Goal: Task Accomplishment & Management: Use online tool/utility

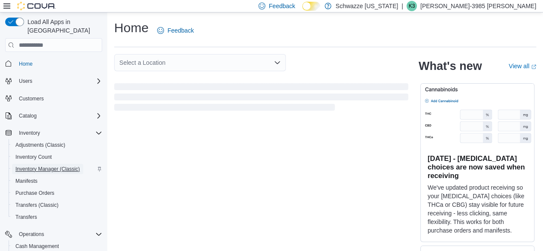
click at [51, 164] on span "Inventory Manager (Classic)" at bounding box center [47, 169] width 64 height 10
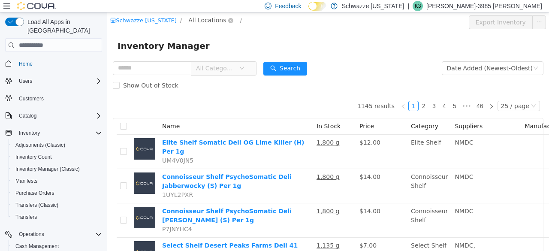
click at [196, 20] on span "All Locations" at bounding box center [207, 19] width 38 height 9
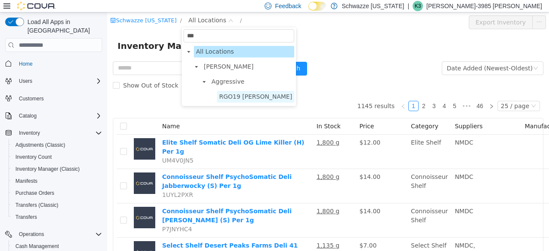
type input "***"
click at [241, 95] on span "RGO19 [PERSON_NAME]" at bounding box center [255, 96] width 73 height 7
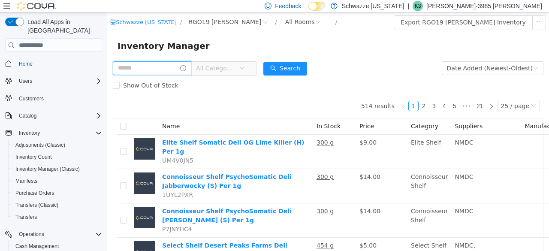
click at [154, 69] on input "text" at bounding box center [152, 68] width 79 height 14
type input "****"
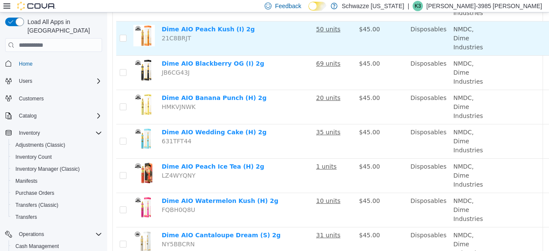
scroll to position [227, 0]
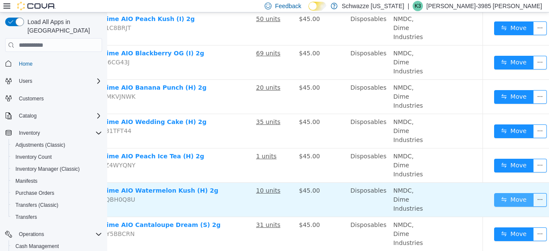
click at [499, 200] on button "Move" at bounding box center [513, 200] width 39 height 14
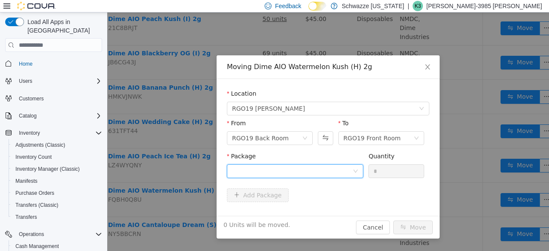
click at [332, 165] on div at bounding box center [292, 171] width 121 height 13
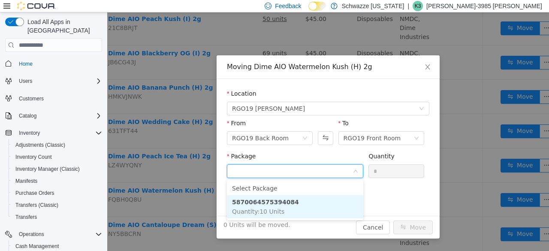
click at [313, 208] on li "5870064575394084 Quantity : 10 Units" at bounding box center [295, 206] width 136 height 23
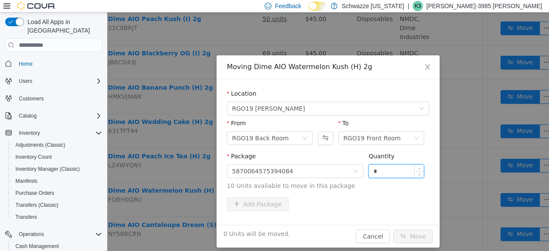
click at [389, 171] on input "*" at bounding box center [396, 171] width 55 height 13
type input "**"
click at [413, 230] on button "Move" at bounding box center [412, 237] width 39 height 14
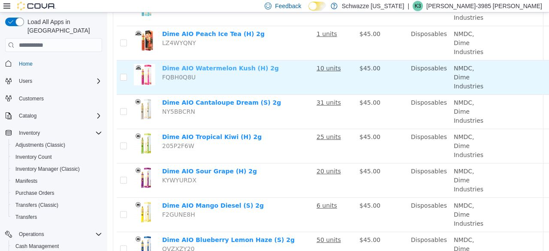
scroll to position [350, 0]
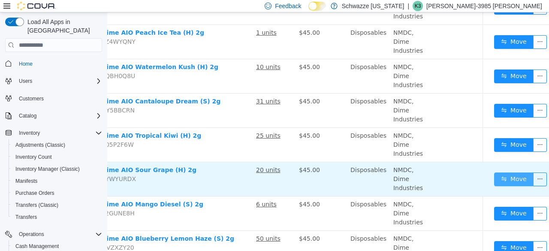
click at [510, 181] on button "Move" at bounding box center [513, 179] width 39 height 14
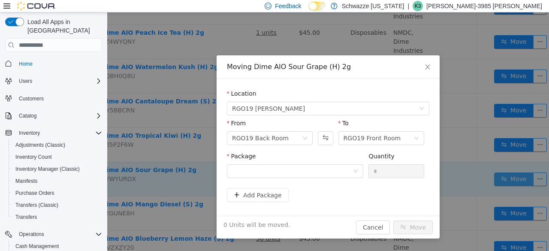
scroll to position [350, 54]
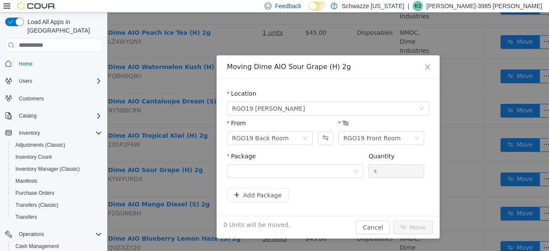
click at [333, 163] on div "Package" at bounding box center [295, 158] width 136 height 12
click at [332, 170] on div at bounding box center [292, 171] width 121 height 13
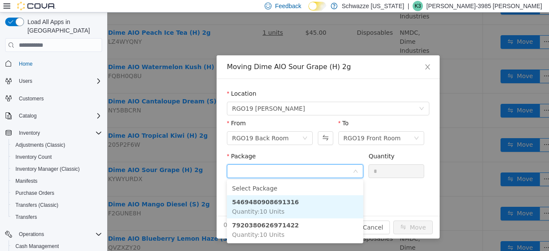
click at [310, 205] on li "5469480908691316 Quantity : 10 Units" at bounding box center [295, 206] width 136 height 23
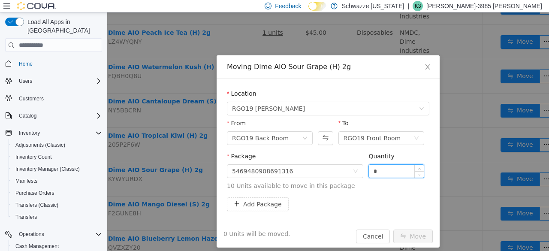
click at [369, 172] on input "*" at bounding box center [396, 171] width 55 height 13
type input "**"
click at [414, 232] on button "Move" at bounding box center [412, 237] width 39 height 14
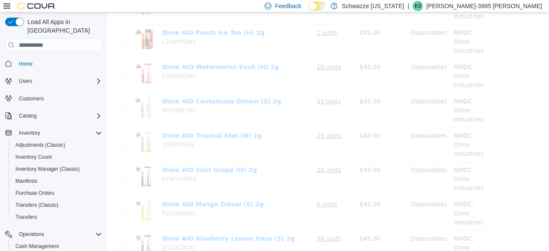
scroll to position [350, 0]
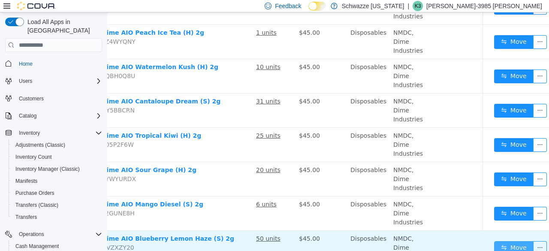
click at [494, 241] on button "Move" at bounding box center [513, 248] width 39 height 14
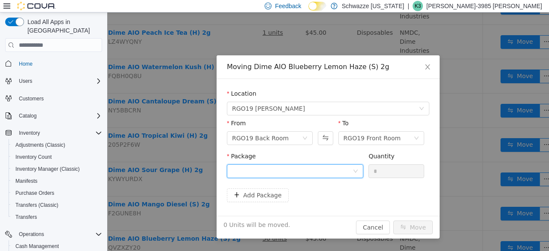
click at [306, 171] on div at bounding box center [292, 171] width 121 height 13
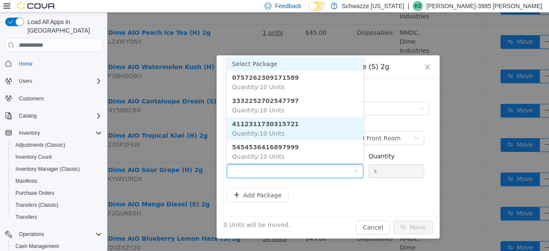
scroll to position [1, 0]
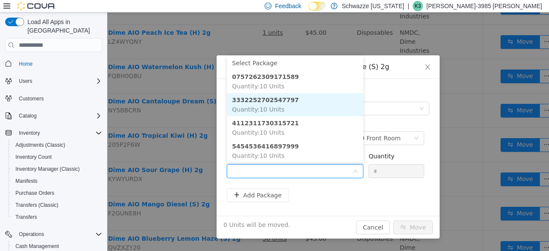
click at [299, 105] on li "3332252702547797 Quantity : 10 Units" at bounding box center [295, 104] width 136 height 23
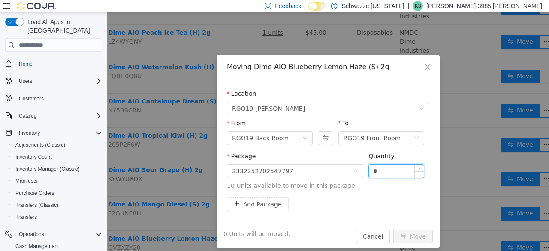
click at [370, 168] on input "*" at bounding box center [396, 171] width 55 height 13
type input "**"
click at [398, 240] on button "Move" at bounding box center [412, 237] width 39 height 14
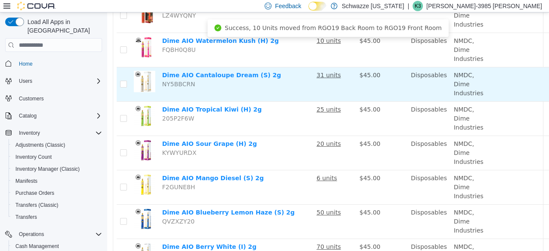
scroll to position [427, 0]
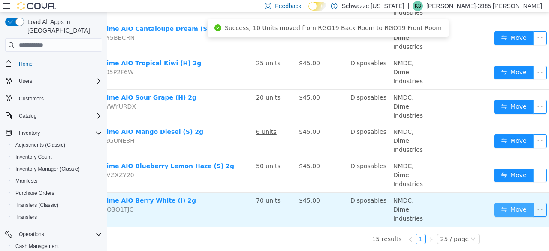
click at [511, 204] on button "Move" at bounding box center [513, 210] width 39 height 14
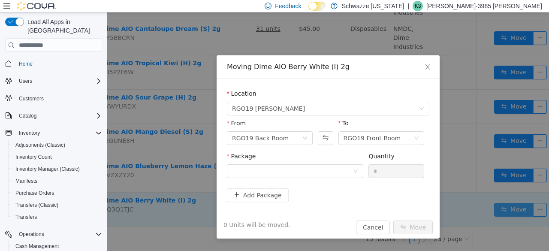
scroll to position [420, 54]
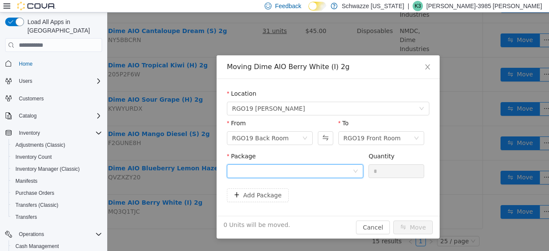
click at [356, 176] on div at bounding box center [295, 171] width 136 height 14
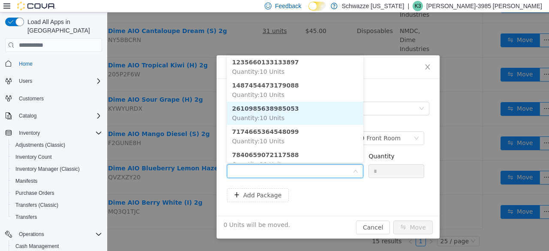
scroll to position [72, 0]
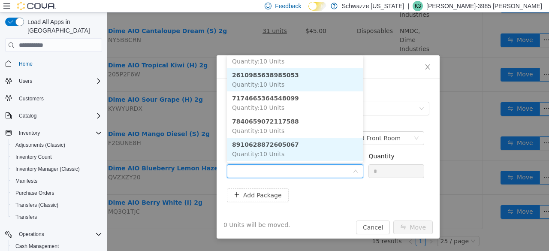
click at [296, 151] on li "8910628872605067 Quantity : 10 Units" at bounding box center [295, 149] width 136 height 23
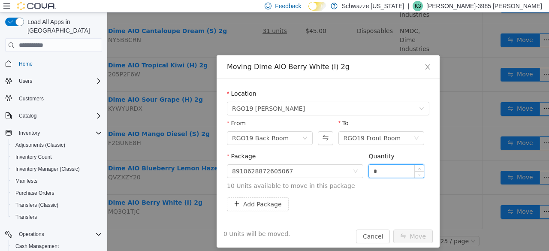
click at [369, 169] on input "*" at bounding box center [396, 171] width 55 height 13
type input "**"
click at [412, 236] on button "Move" at bounding box center [412, 237] width 39 height 14
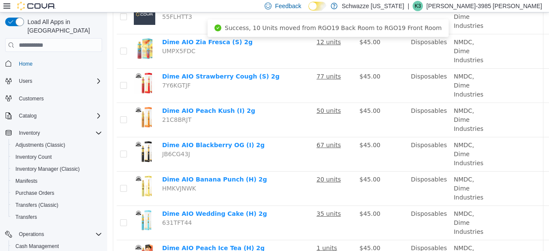
scroll to position [128, 0]
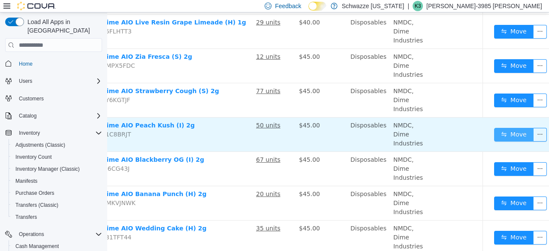
click at [494, 135] on button "Move" at bounding box center [513, 135] width 39 height 14
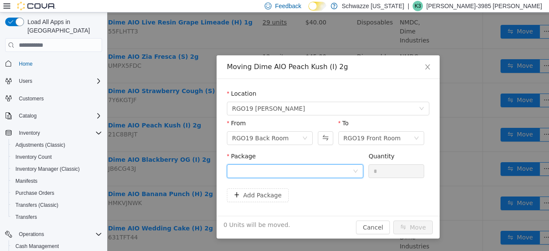
click at [338, 172] on div at bounding box center [292, 171] width 121 height 13
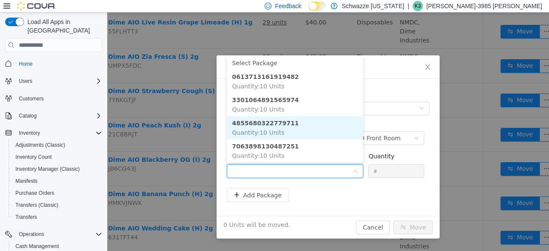
scroll to position [26, 0]
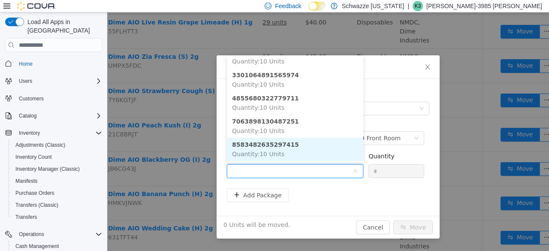
click at [311, 144] on li "8583482635297415 Quantity : 10 Units" at bounding box center [295, 149] width 136 height 23
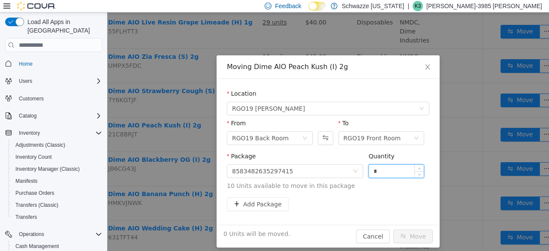
click at [371, 171] on input "*" at bounding box center [396, 171] width 55 height 13
type input "**"
click at [420, 235] on button "Move" at bounding box center [412, 237] width 39 height 14
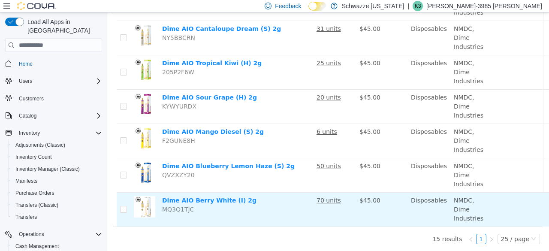
scroll to position [427, 60]
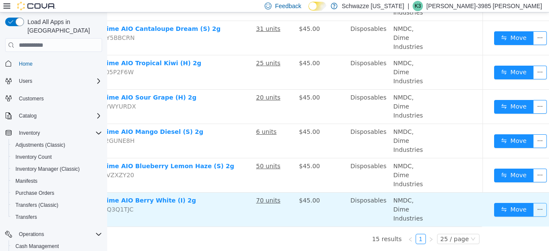
click at [533, 204] on button "button" at bounding box center [540, 210] width 14 height 14
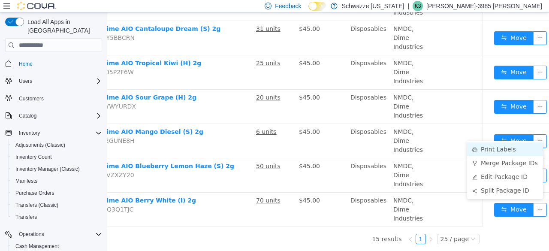
click at [497, 142] on li "Print Labels" at bounding box center [505, 149] width 76 height 14
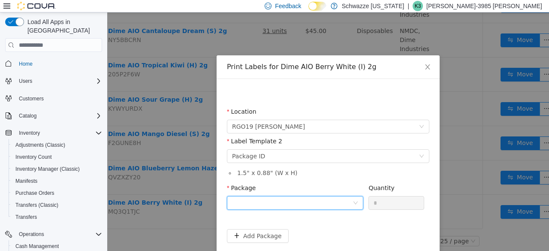
click at [328, 203] on div at bounding box center [292, 203] width 121 height 13
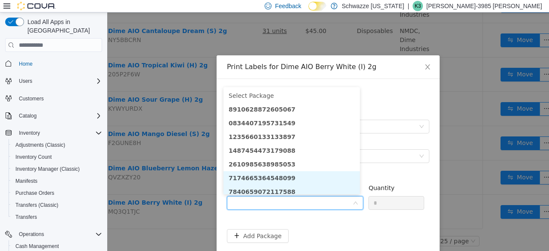
scroll to position [4, 0]
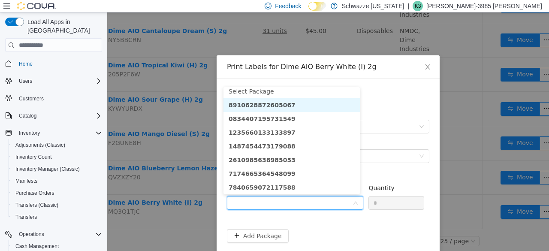
click at [289, 107] on li "8910628872605067" at bounding box center [292, 105] width 136 height 14
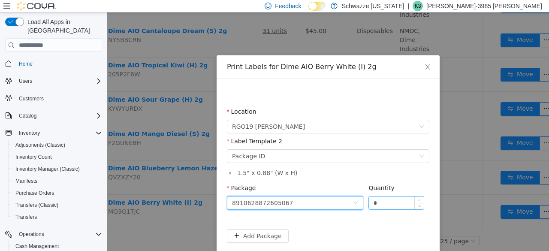
click at [384, 200] on input "*" at bounding box center [396, 203] width 55 height 13
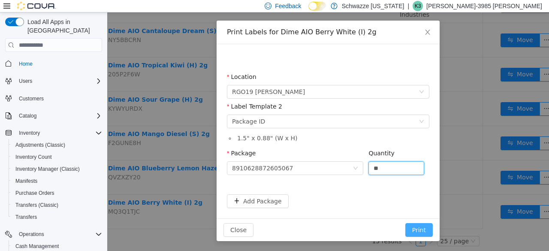
type input "**"
click at [422, 230] on button "Print" at bounding box center [418, 230] width 27 height 14
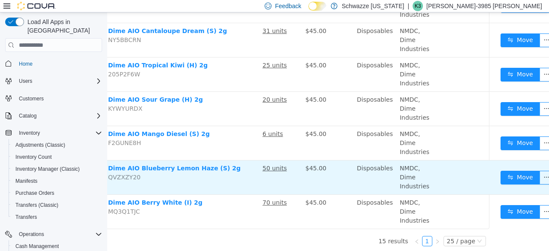
scroll to position [420, 60]
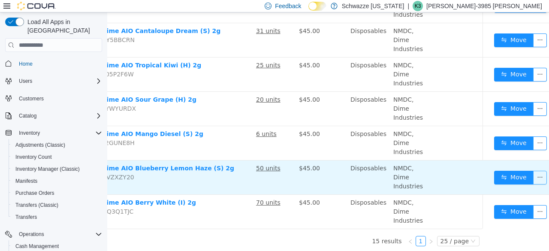
click at [533, 178] on button "button" at bounding box center [540, 178] width 14 height 14
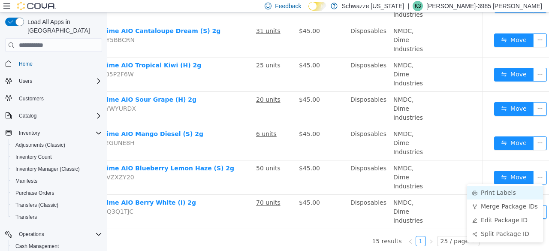
click at [500, 192] on li "Print Labels" at bounding box center [505, 193] width 76 height 14
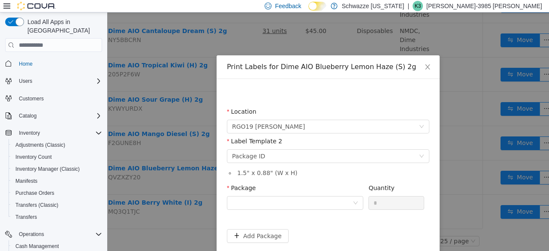
click at [336, 217] on div "Package Quantity *" at bounding box center [328, 202] width 203 height 36
click at [337, 200] on div at bounding box center [292, 203] width 121 height 13
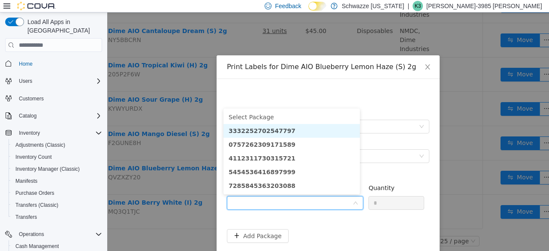
drag, startPoint x: 308, startPoint y: 160, endPoint x: 300, endPoint y: 130, distance: 30.7
click at [300, 130] on ul "Select Package 3332252702547797 0757262309171589 4112311730315721 5454536416897…" at bounding box center [292, 152] width 136 height 86
click at [299, 130] on li "3332252702547797" at bounding box center [292, 131] width 136 height 14
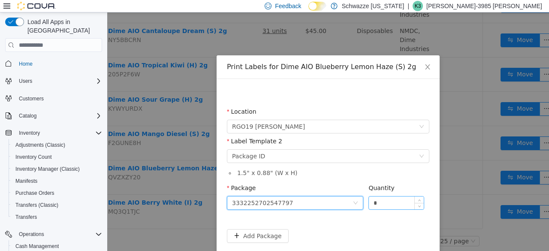
click at [389, 199] on input "*" at bounding box center [396, 203] width 55 height 13
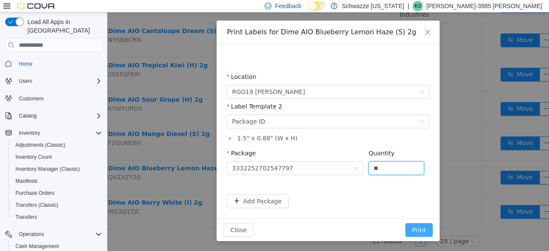
type input "**"
click at [411, 233] on button "Print" at bounding box center [418, 230] width 27 height 14
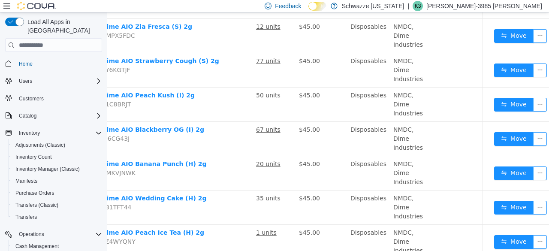
scroll to position [149, 60]
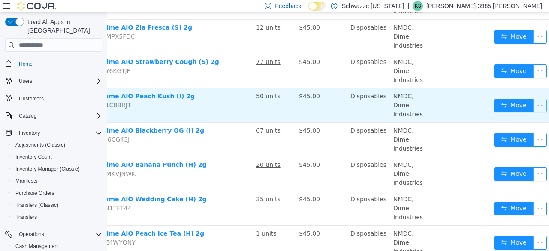
click at [533, 100] on button "button" at bounding box center [540, 106] width 14 height 14
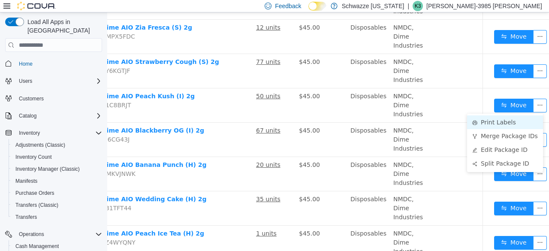
click at [498, 124] on li "Print Labels" at bounding box center [505, 122] width 76 height 14
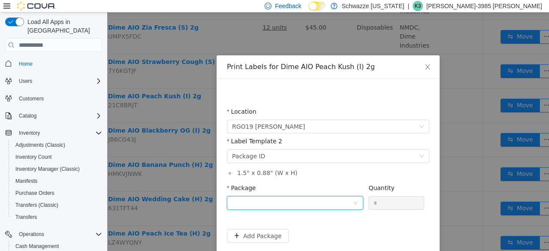
click at [328, 201] on div at bounding box center [292, 203] width 121 height 13
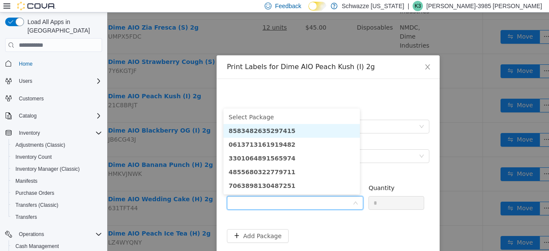
click at [290, 136] on li "8583482635297415" at bounding box center [292, 131] width 136 height 14
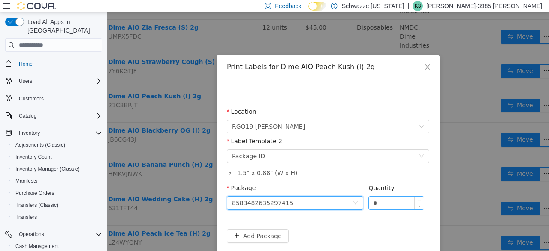
click at [390, 199] on input "*" at bounding box center [396, 203] width 55 height 13
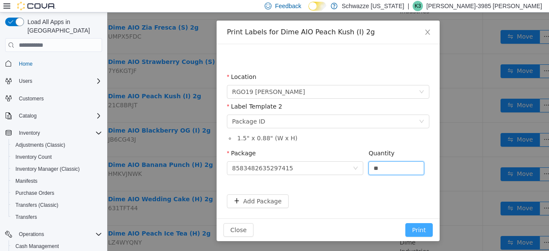
type input "**"
click at [419, 235] on button "Print" at bounding box center [418, 230] width 27 height 14
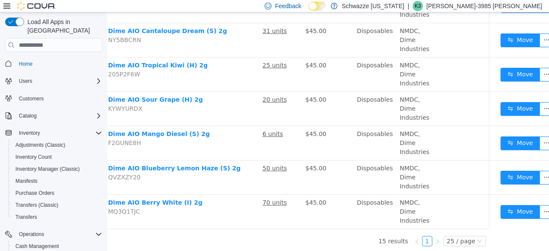
scroll to position [427, 54]
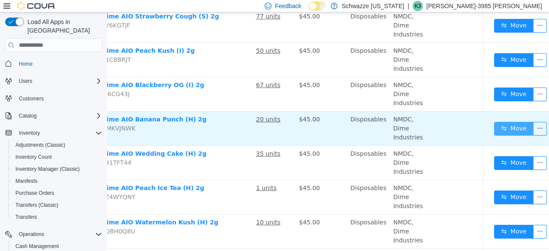
click at [495, 127] on button "Move" at bounding box center [513, 129] width 39 height 14
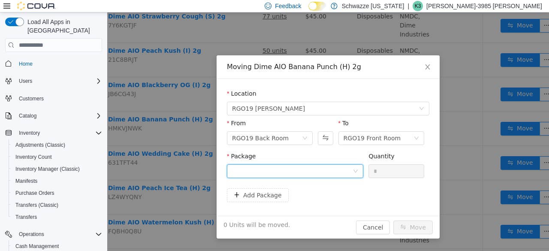
click at [321, 166] on div at bounding box center [292, 171] width 121 height 13
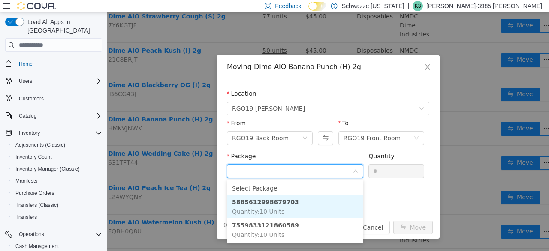
click at [289, 206] on li "5885612998679703 Quantity : 10 Units" at bounding box center [295, 206] width 136 height 23
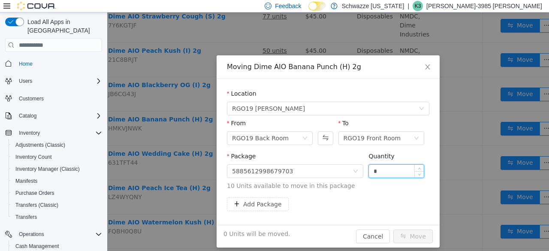
click at [369, 169] on input "*" at bounding box center [396, 171] width 55 height 13
type input "**"
click at [419, 237] on button "Move" at bounding box center [412, 237] width 39 height 14
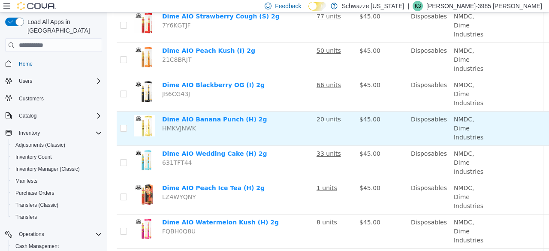
scroll to position [195, 60]
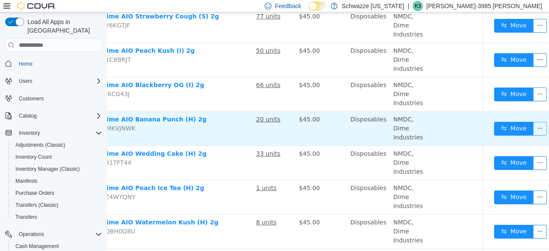
click at [533, 130] on button "button" at bounding box center [540, 129] width 14 height 14
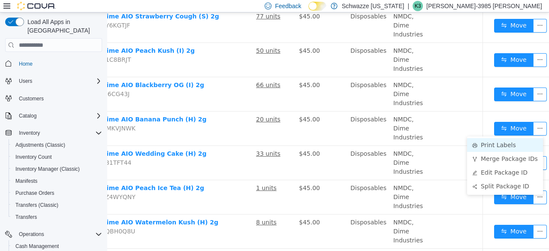
click at [487, 143] on li "Print Labels" at bounding box center [505, 145] width 76 height 14
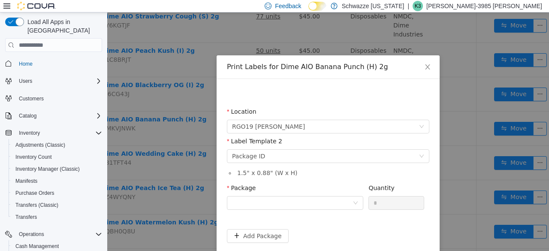
scroll to position [195, 54]
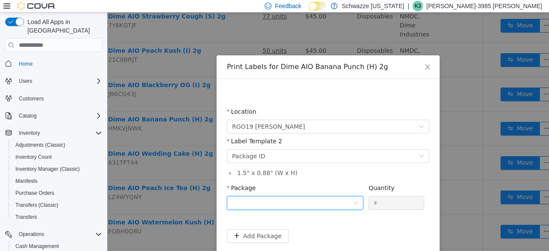
click at [327, 206] on div at bounding box center [292, 203] width 121 height 13
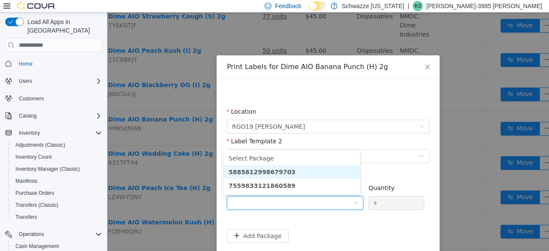
click at [281, 178] on li "5885612998679703" at bounding box center [292, 172] width 136 height 14
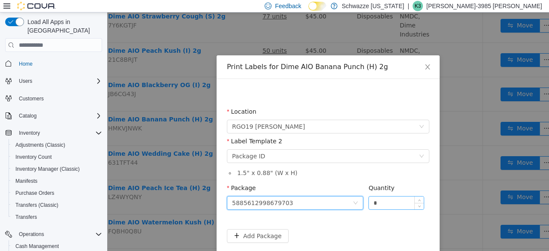
click at [383, 199] on input "*" at bounding box center [396, 203] width 55 height 13
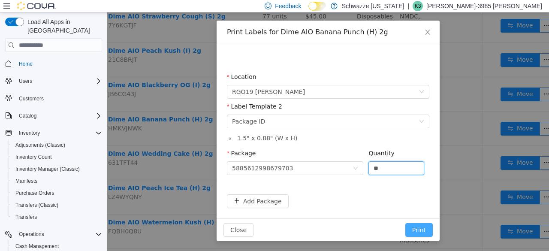
type input "**"
click at [416, 233] on button "Print" at bounding box center [418, 230] width 27 height 14
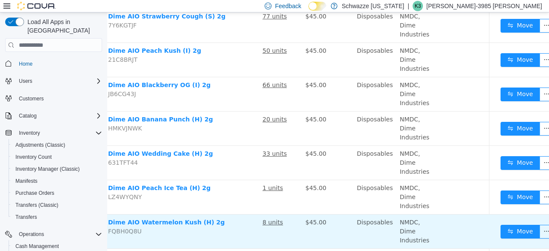
scroll to position [195, 60]
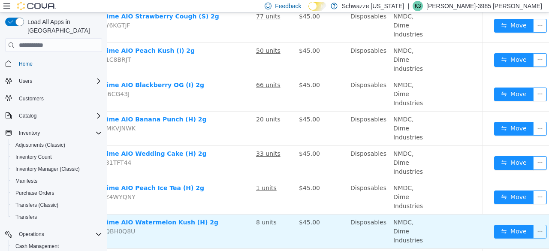
click at [533, 230] on button "button" at bounding box center [540, 232] width 14 height 14
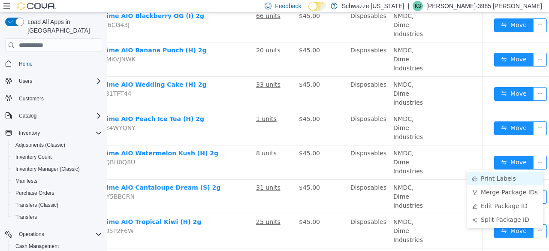
click at [503, 183] on li "Print Labels" at bounding box center [505, 179] width 76 height 14
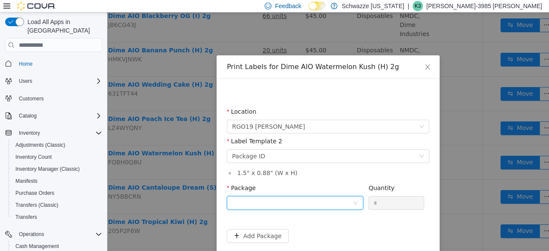
click at [312, 202] on div at bounding box center [292, 203] width 121 height 13
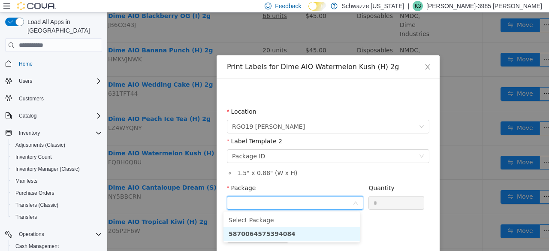
click at [310, 237] on li "5870064575394084" at bounding box center [292, 234] width 136 height 14
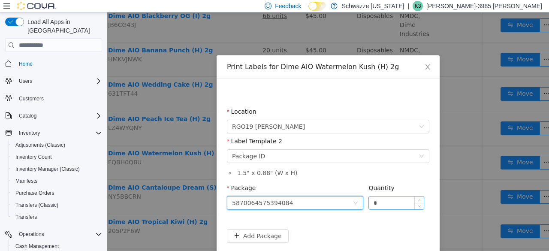
click at [387, 203] on input "*" at bounding box center [396, 203] width 55 height 13
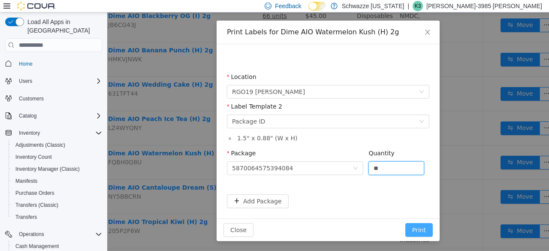
type input "**"
click at [420, 227] on button "Print" at bounding box center [418, 230] width 27 height 14
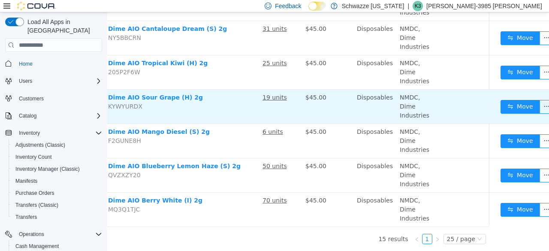
scroll to position [427, 60]
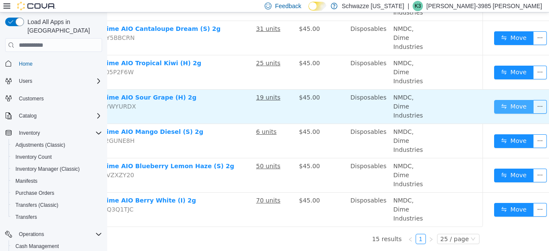
click at [494, 105] on button "Move" at bounding box center [513, 107] width 39 height 14
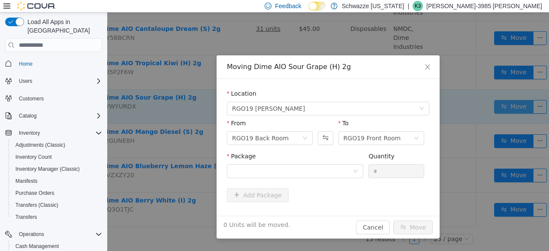
scroll to position [420, 54]
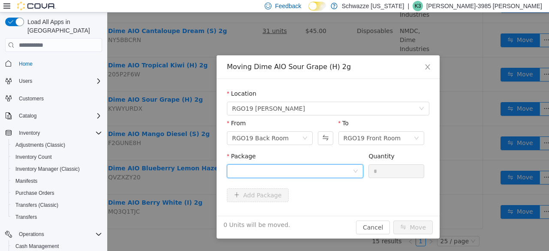
click at [291, 170] on div at bounding box center [292, 171] width 121 height 13
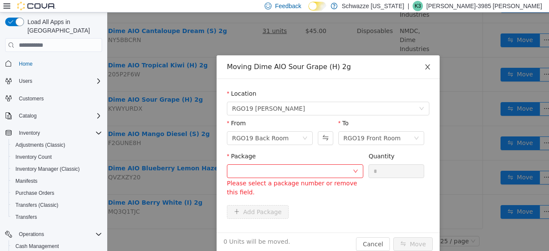
click at [430, 70] on span "Close" at bounding box center [428, 67] width 24 height 24
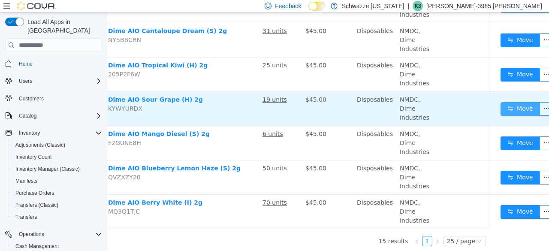
click at [516, 106] on button "Move" at bounding box center [520, 109] width 39 height 14
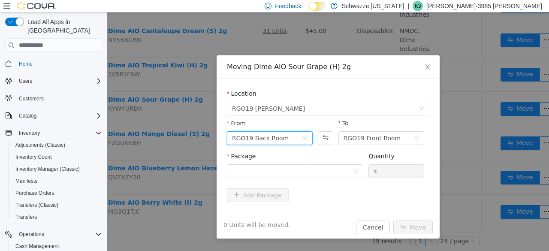
click at [292, 139] on div "RGO19 Back Room" at bounding box center [267, 138] width 70 height 13
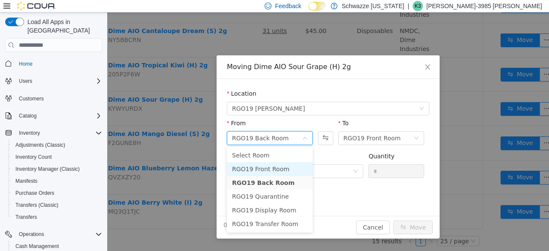
click at [278, 165] on li "RGO19 Front Room" at bounding box center [270, 169] width 86 height 14
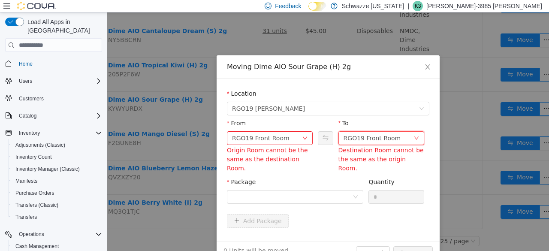
click at [349, 142] on div "RGO19 Front Room" at bounding box center [372, 138] width 57 height 13
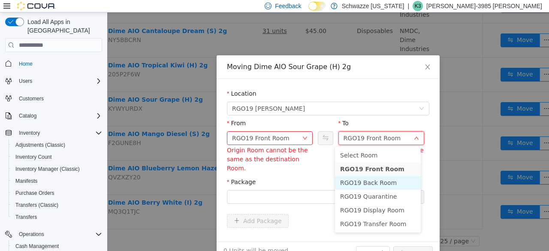
click at [355, 183] on li "RGO19 Back Room" at bounding box center [378, 183] width 86 height 14
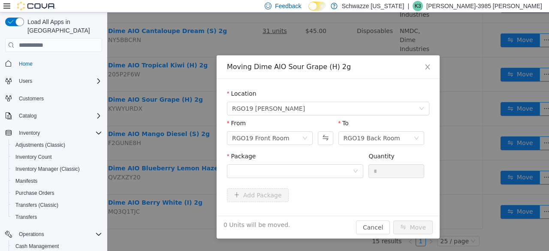
click at [330, 181] on div "Package Quantity *" at bounding box center [328, 168] width 203 height 33
click at [330, 176] on div at bounding box center [292, 171] width 121 height 13
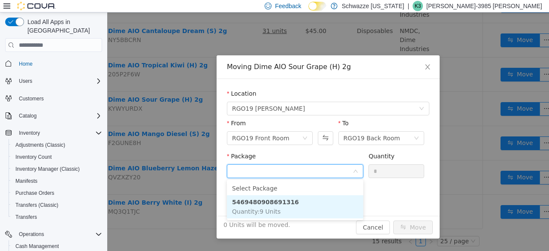
click at [296, 200] on li "5469480908691316 Quantity : 9 Units" at bounding box center [295, 206] width 136 height 23
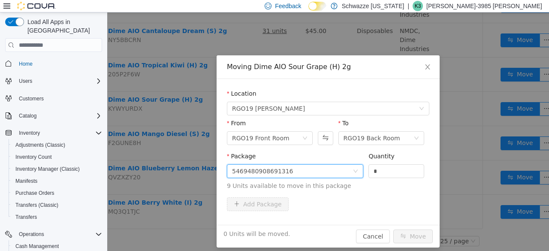
click at [312, 165] on div "5469480908691316" at bounding box center [292, 171] width 121 height 13
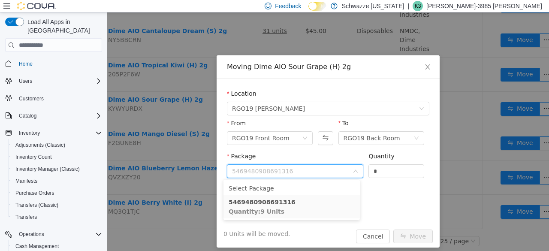
click at [396, 211] on div "Add Package" at bounding box center [328, 204] width 203 height 14
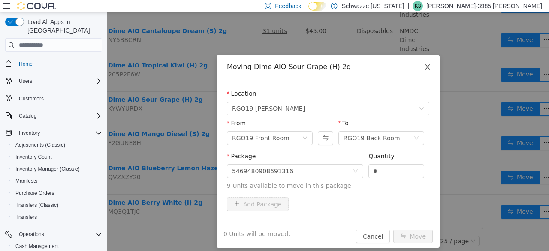
click at [426, 68] on icon "icon: close" at bounding box center [427, 67] width 7 height 7
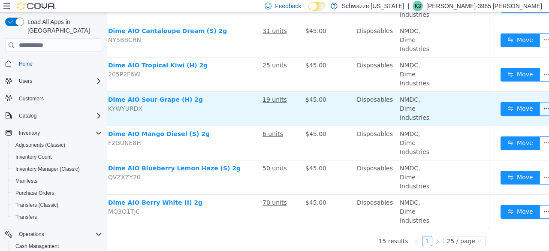
click at [540, 106] on button "button" at bounding box center [547, 109] width 14 height 14
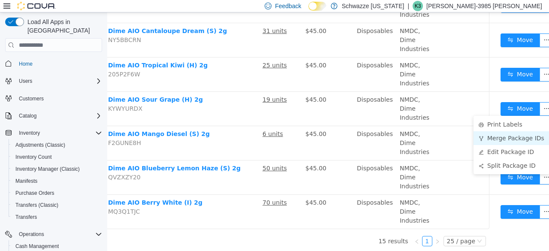
click at [514, 131] on li "Merge Package IDs" at bounding box center [512, 138] width 76 height 14
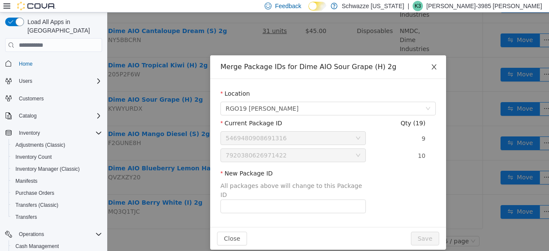
click at [435, 70] on icon "icon: close" at bounding box center [434, 67] width 7 height 7
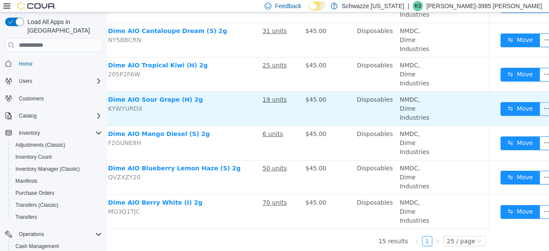
click at [540, 109] on button "button" at bounding box center [547, 109] width 14 height 14
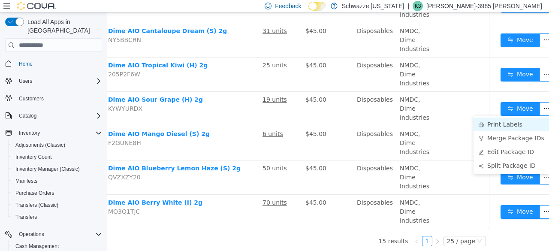
click at [501, 124] on li "Print Labels" at bounding box center [512, 125] width 76 height 14
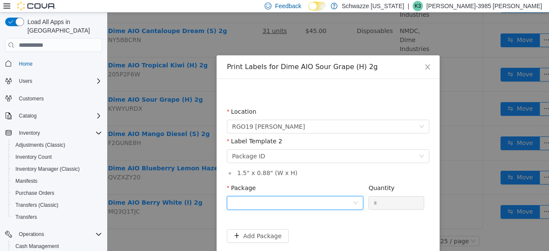
click at [310, 204] on div at bounding box center [292, 203] width 121 height 13
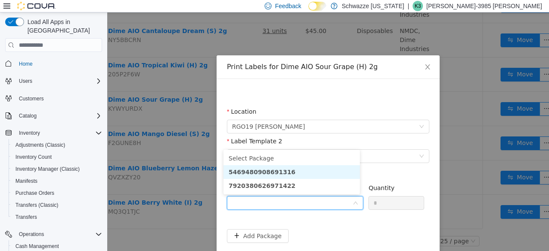
click at [307, 168] on li "5469480908691316" at bounding box center [292, 172] width 136 height 14
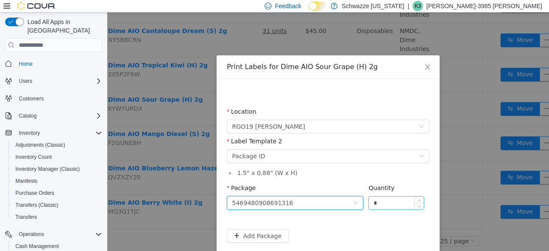
click at [389, 206] on input "*" at bounding box center [396, 203] width 55 height 13
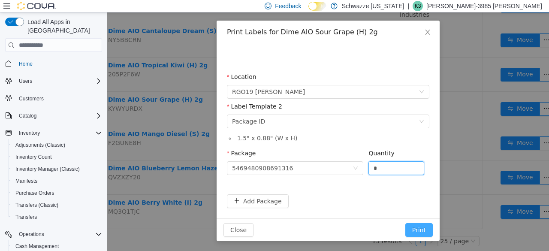
type input "*"
click at [417, 230] on button "Print" at bounding box center [418, 230] width 27 height 14
